Goal: Check status: Check status

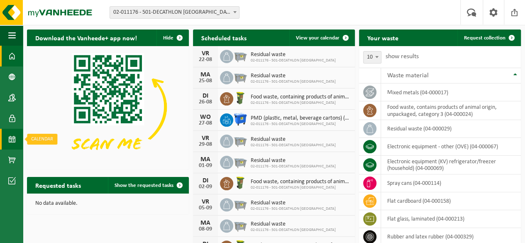
click at [10, 141] on span at bounding box center [11, 139] width 7 height 21
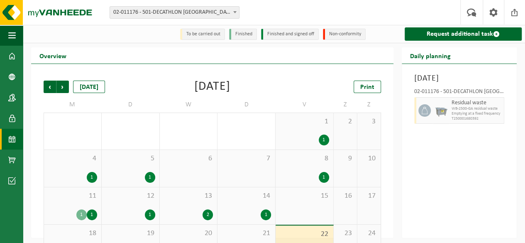
scroll to position [66, 0]
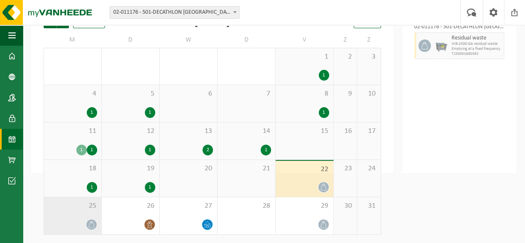
click at [95, 226] on span at bounding box center [91, 224] width 10 height 10
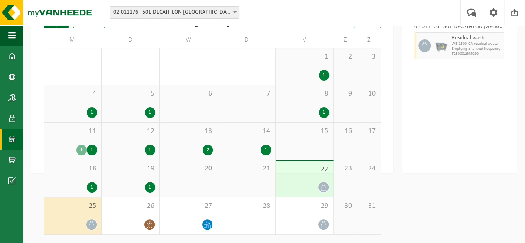
click at [317, 181] on div "22" at bounding box center [304, 179] width 58 height 36
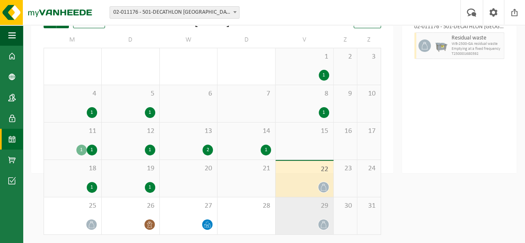
click at [318, 222] on div at bounding box center [304, 224] width 49 height 11
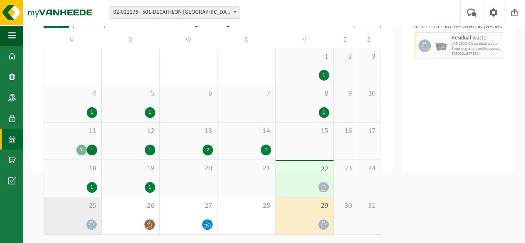
click at [86, 215] on div "25" at bounding box center [72, 215] width 57 height 37
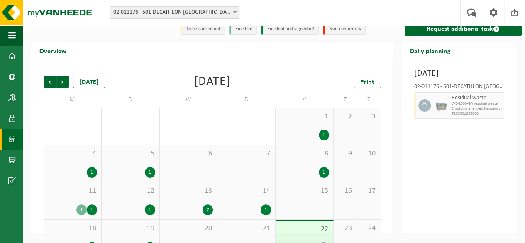
scroll to position [0, 0]
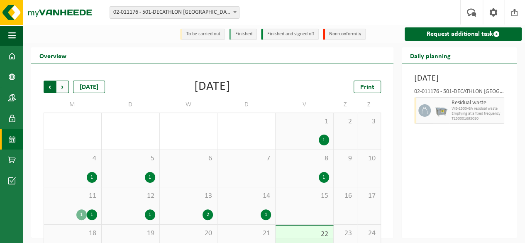
click at [65, 88] on span "Next" at bounding box center [62, 86] width 12 height 12
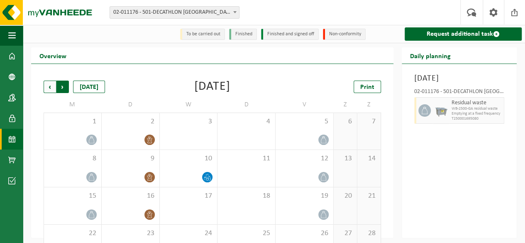
click at [48, 86] on span "Previous" at bounding box center [50, 86] width 12 height 12
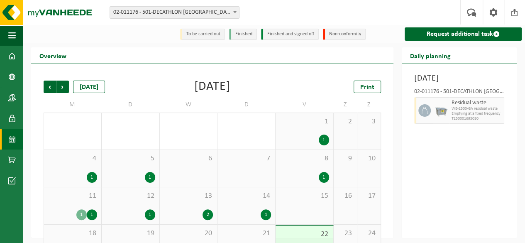
scroll to position [66, 0]
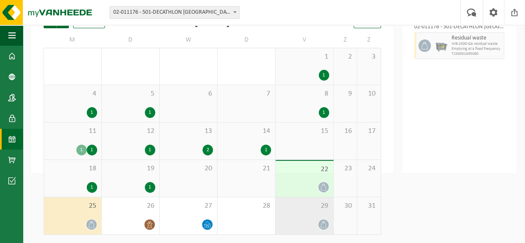
click at [313, 214] on div "29" at bounding box center [304, 215] width 58 height 37
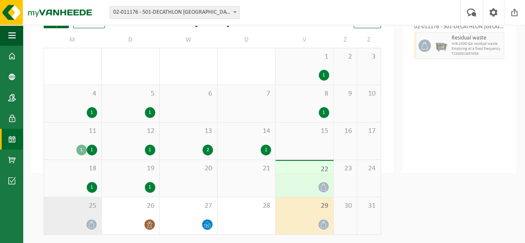
click at [65, 225] on div at bounding box center [72, 224] width 49 height 11
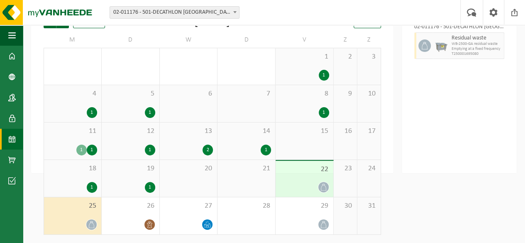
scroll to position [0, 0]
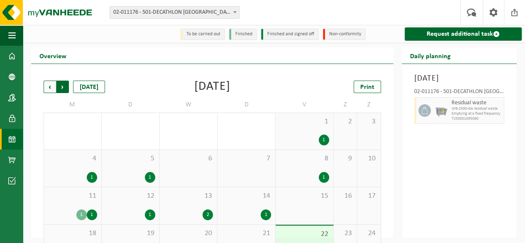
click at [49, 84] on span "Previous" at bounding box center [50, 86] width 12 height 12
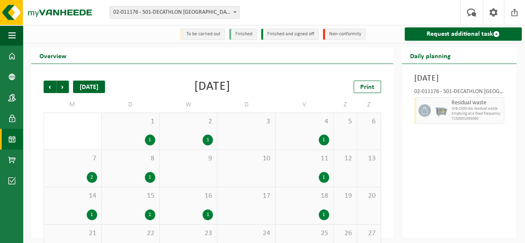
click at [88, 88] on font "[DATE]" at bounding box center [89, 87] width 19 height 7
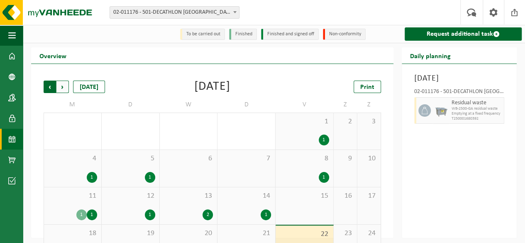
click at [58, 85] on span "Next" at bounding box center [62, 86] width 12 height 12
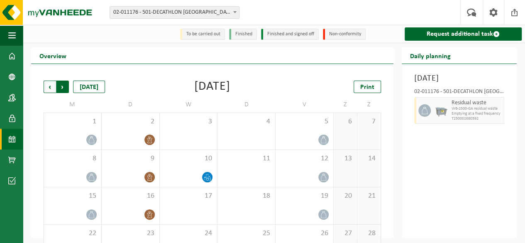
click at [49, 85] on span "Previous" at bounding box center [50, 86] width 12 height 12
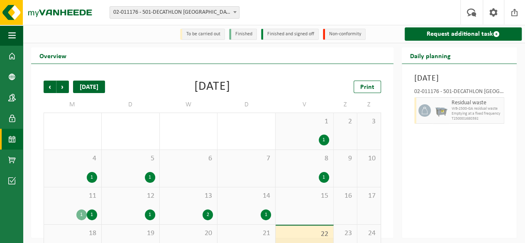
click at [97, 87] on div "[DATE]" at bounding box center [89, 86] width 32 height 12
